Goal: Share content

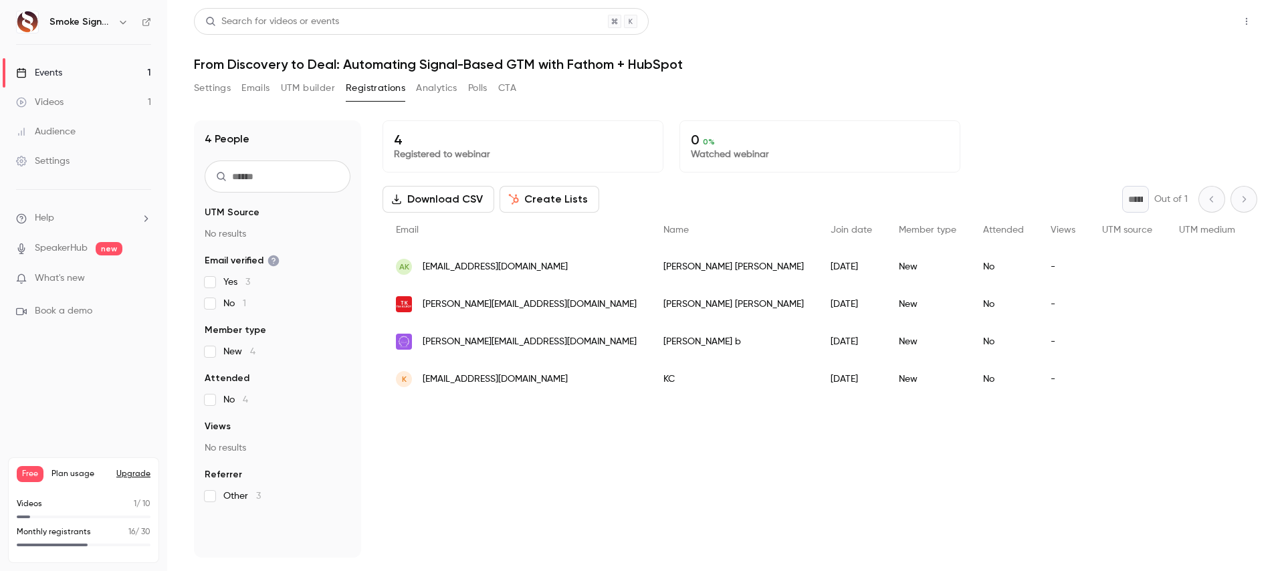
click at [1191, 20] on button "Share" at bounding box center [1198, 21] width 53 height 27
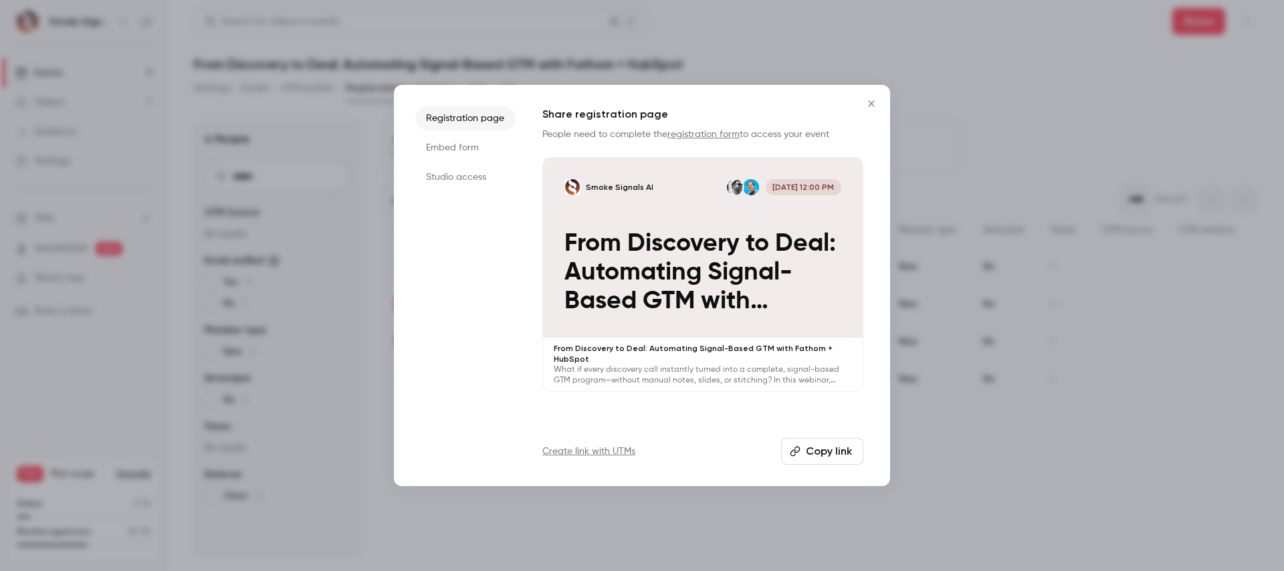
click at [842, 451] on button "Copy link" at bounding box center [822, 451] width 82 height 27
click at [871, 103] on icon "Close" at bounding box center [871, 103] width 6 height 6
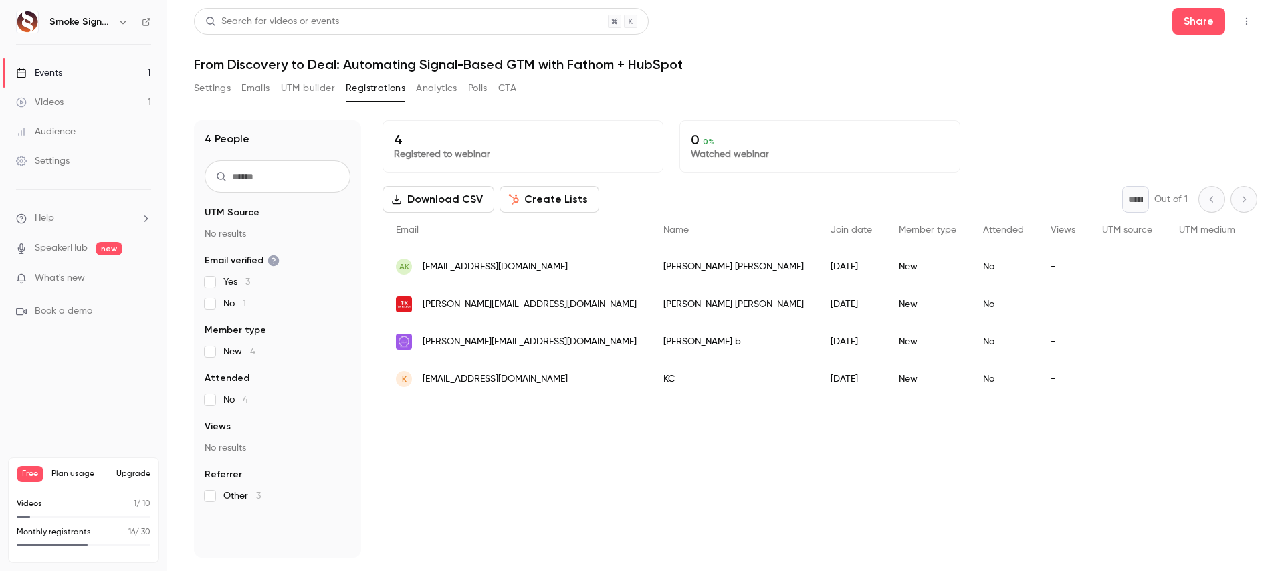
click at [53, 72] on div "Events" at bounding box center [39, 72] width 46 height 13
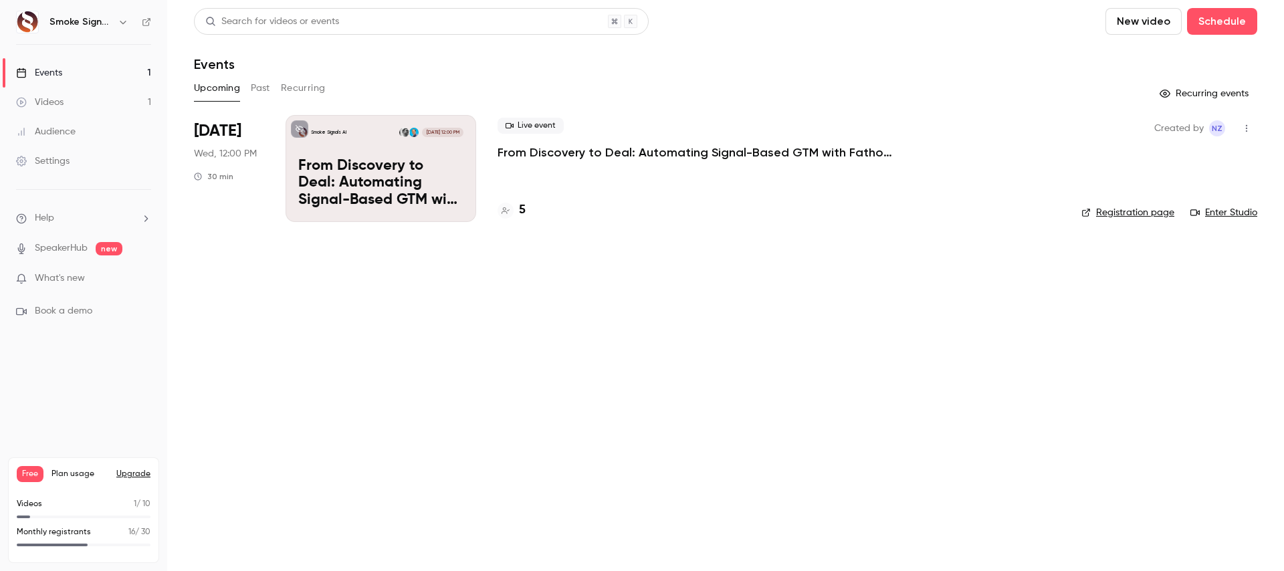
click at [1224, 212] on link "Enter Studio" at bounding box center [1224, 212] width 67 height 13
